Goal: Task Accomplishment & Management: Manage account settings

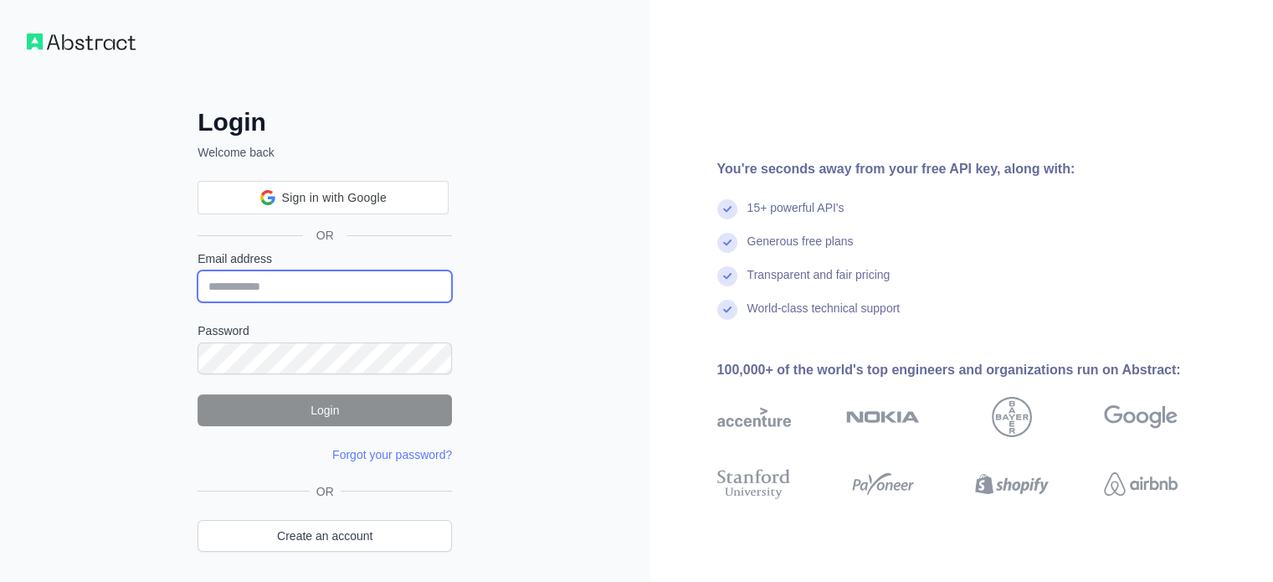
click at [363, 283] on input "Email address" at bounding box center [325, 286] width 254 height 32
type input "**********"
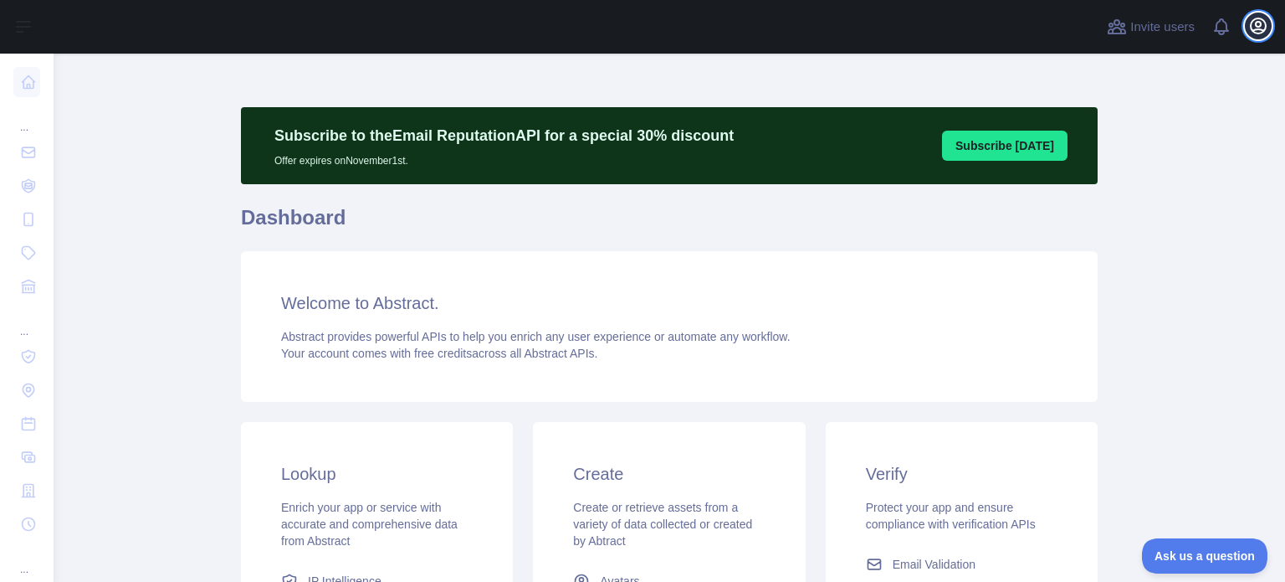
click at [1270, 23] on button "Open user menu" at bounding box center [1258, 26] width 27 height 27
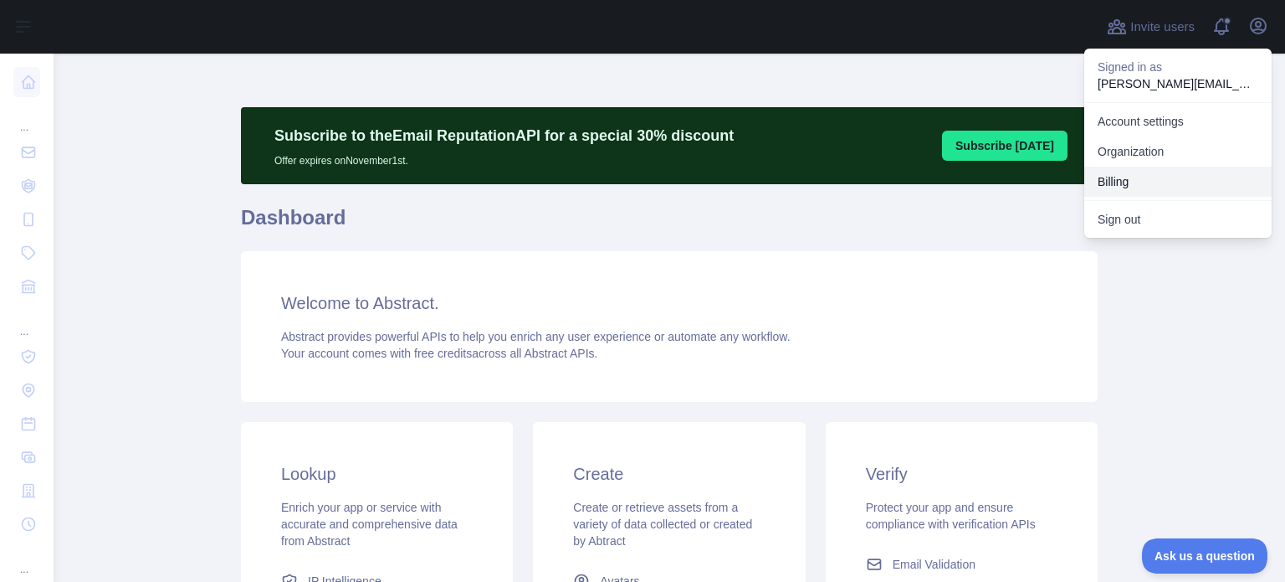
click at [1152, 179] on button "Billing" at bounding box center [1178, 182] width 187 height 30
